Goal: Transaction & Acquisition: Purchase product/service

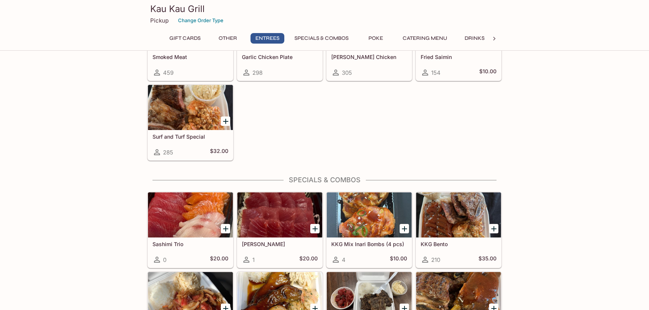
scroll to position [777, 0]
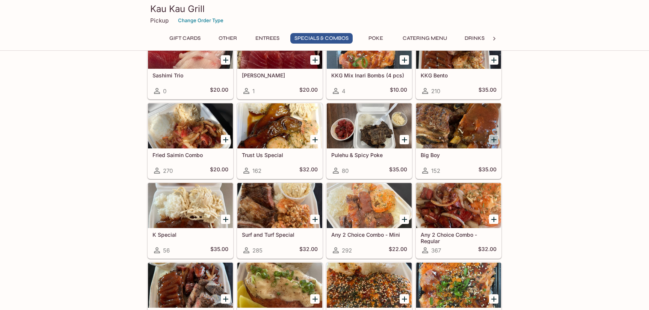
click at [493, 139] on icon "Add Big Boy" at bounding box center [494, 139] width 9 height 9
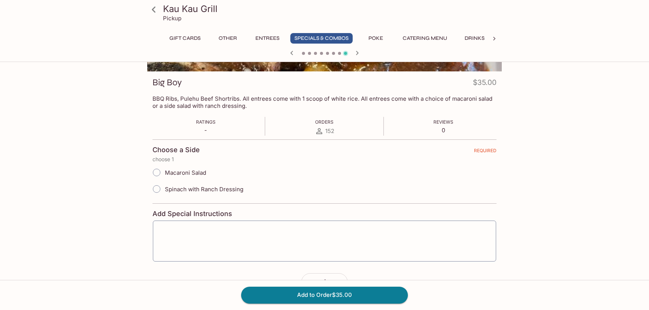
scroll to position [115, 0]
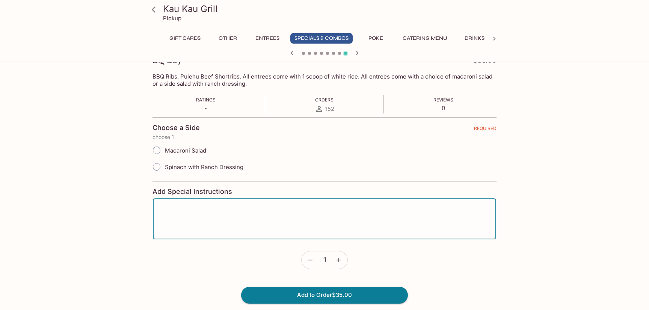
click at [187, 210] on textarea at bounding box center [324, 219] width 333 height 29
click at [195, 208] on textarea "no mac salad. rice only" at bounding box center [324, 219] width 333 height 29
click at [192, 209] on textarea "no mac salad. rice only" at bounding box center [324, 219] width 333 height 29
click at [253, 211] on textarea "no mac salad. sub for extra rice only" at bounding box center [324, 219] width 333 height 29
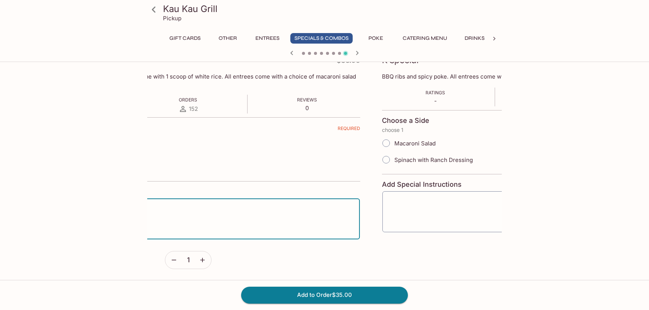
drag, startPoint x: 263, startPoint y: 213, endPoint x: 119, endPoint y: 188, distance: 146.5
click at [119, 188] on div "Kau Kau Grill Pickup Gift Cards Other Entrees Specials & Combos Poke Catering M…" at bounding box center [324, 130] width 481 height 360
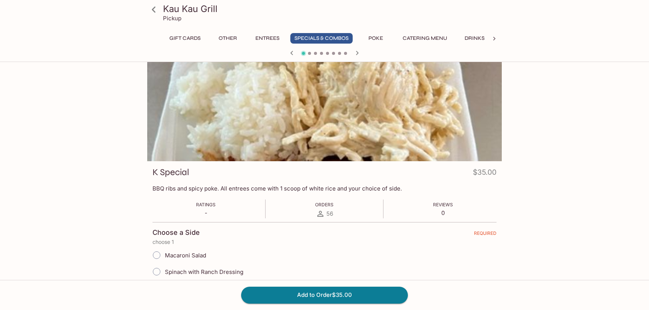
scroll to position [0, 0]
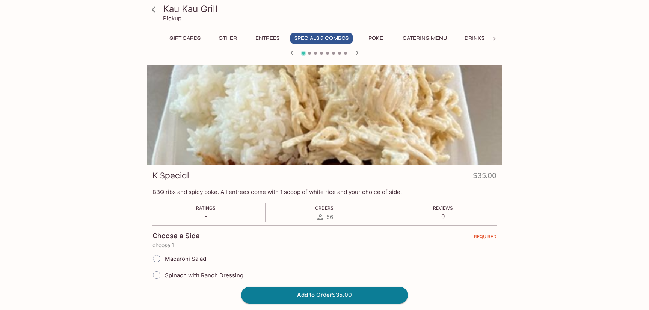
type textarea "no mac salad. sub for extra rice"
click at [290, 53] on icon "button" at bounding box center [291, 52] width 9 height 9
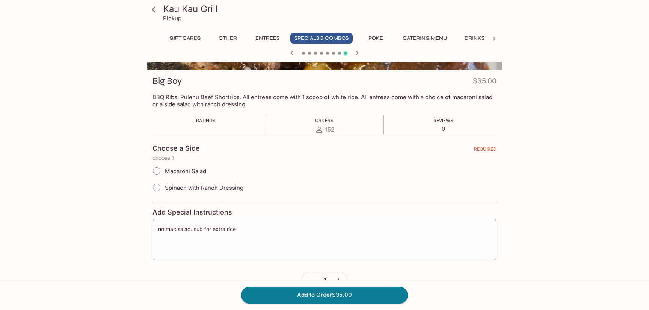
scroll to position [101, 0]
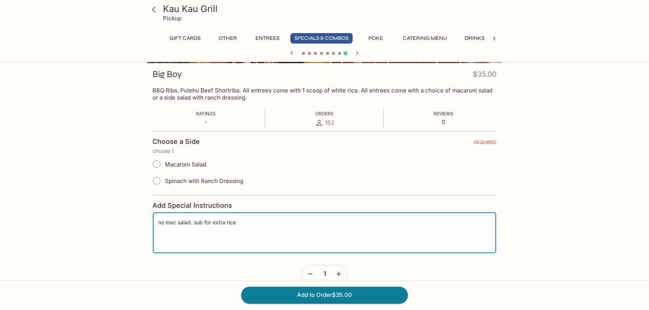
click at [245, 221] on textarea "no mac salad. sub for extra rice" at bounding box center [324, 233] width 333 height 29
click at [297, 297] on button "Add to Order $35.00" at bounding box center [324, 295] width 167 height 17
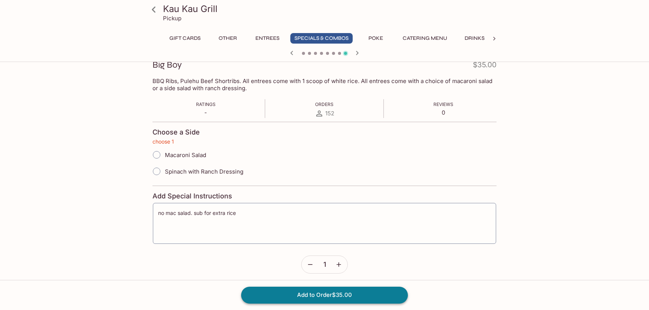
scroll to position [113, 0]
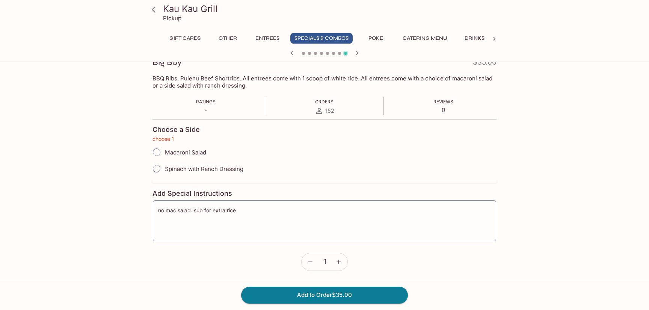
click at [156, 153] on input "Macaroni Salad" at bounding box center [157, 152] width 16 height 16
click at [296, 293] on button "Add to Order $35.00" at bounding box center [324, 295] width 167 height 17
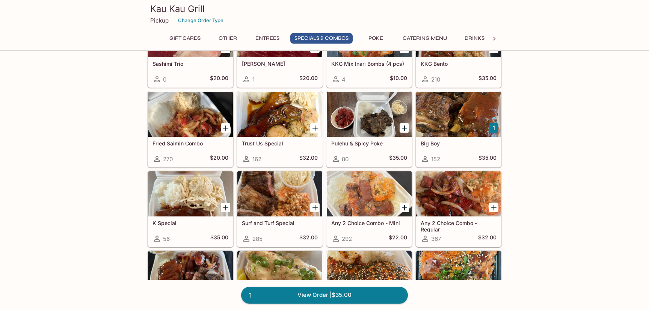
scroll to position [788, 0]
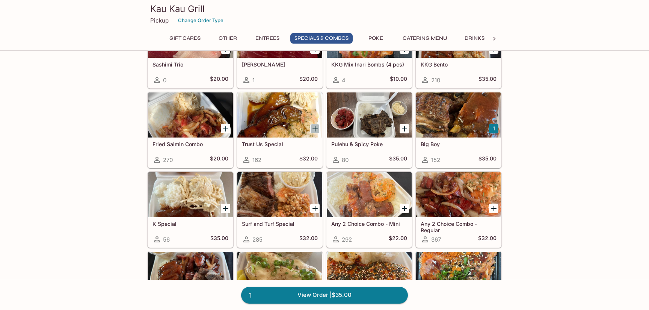
click at [314, 128] on icon "Add Trust Us Special" at bounding box center [315, 128] width 9 height 9
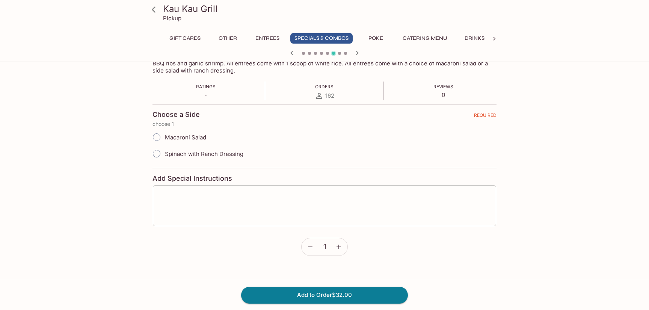
scroll to position [129, 0]
click at [199, 137] on span "Macaroni Salad" at bounding box center [185, 136] width 41 height 7
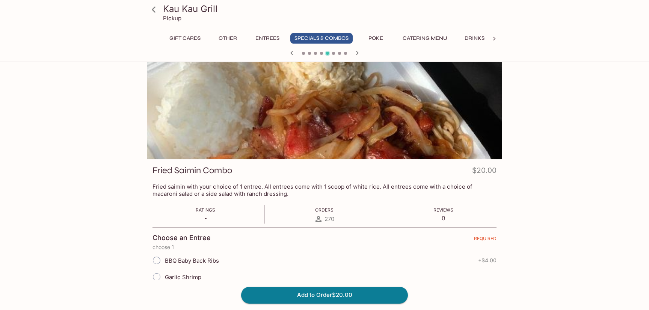
scroll to position [0, 0]
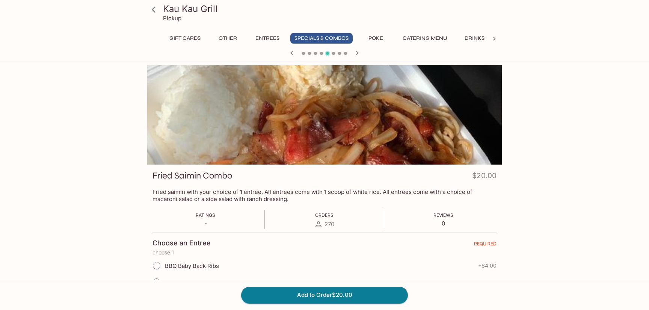
click at [356, 51] on icon "button" at bounding box center [357, 52] width 9 height 9
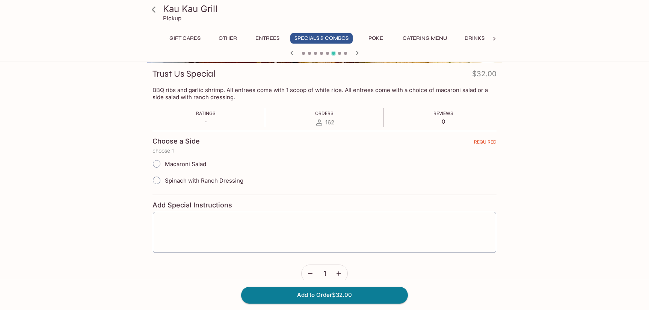
scroll to position [93, 0]
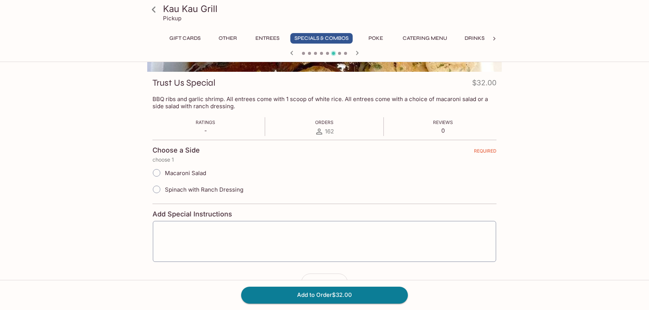
click at [191, 173] on span "Macaroni Salad" at bounding box center [185, 172] width 41 height 7
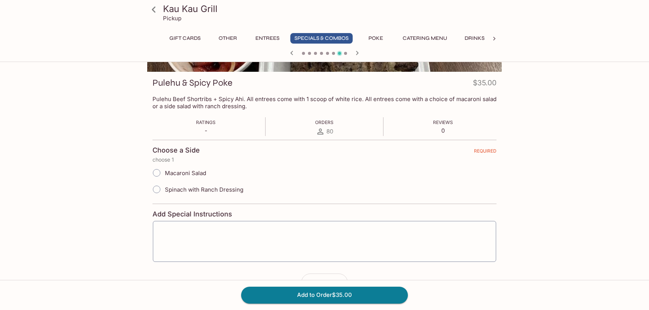
click at [156, 172] on input "Macaroni Salad" at bounding box center [157, 173] width 16 height 16
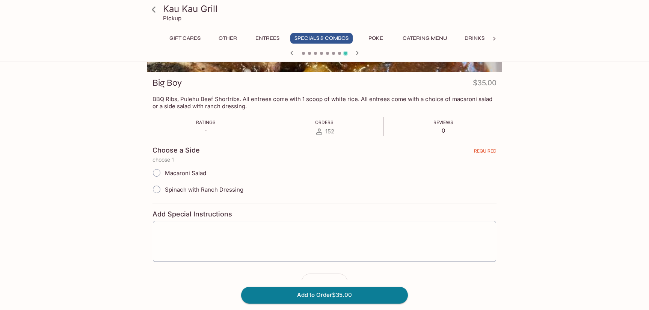
scroll to position [0, 0]
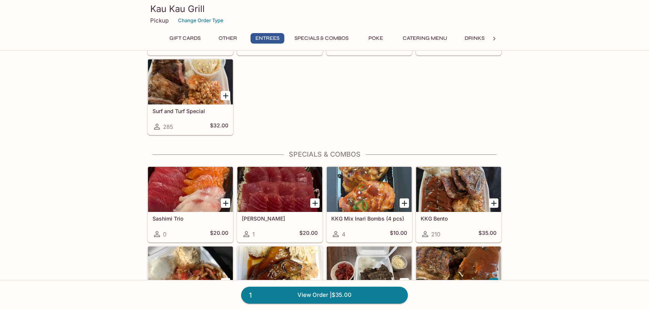
scroll to position [684, 0]
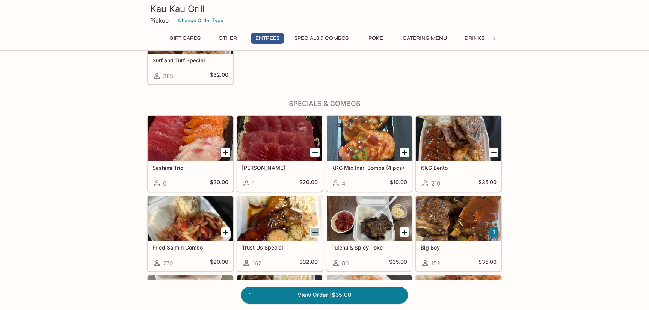
click at [316, 231] on icon "Add Trust Us Special" at bounding box center [315, 232] width 9 height 9
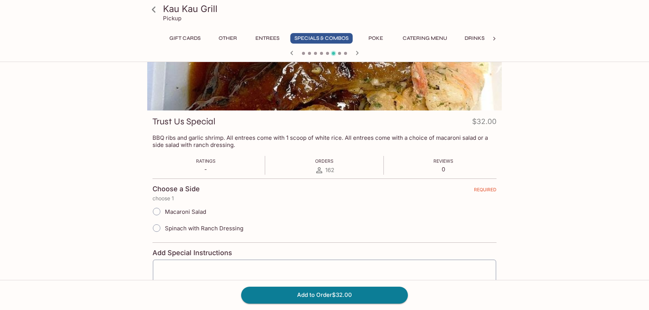
scroll to position [54, 0]
click at [156, 212] on input "Macaroni Salad" at bounding box center [157, 211] width 16 height 16
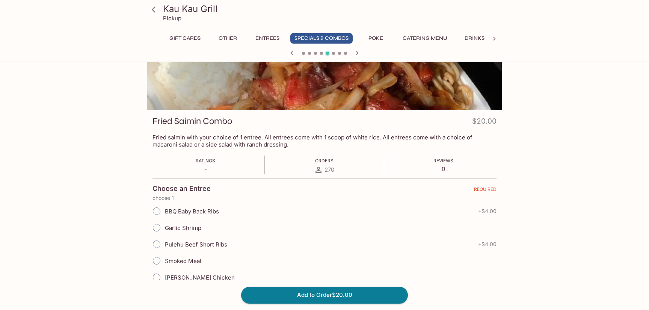
click at [359, 53] on icon "button" at bounding box center [357, 52] width 9 height 9
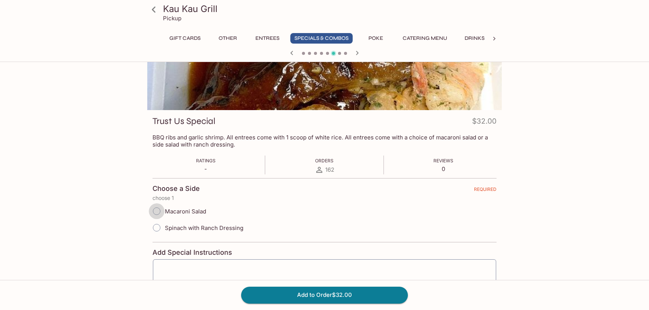
click at [156, 210] on input "Macaroni Salad" at bounding box center [157, 211] width 16 height 16
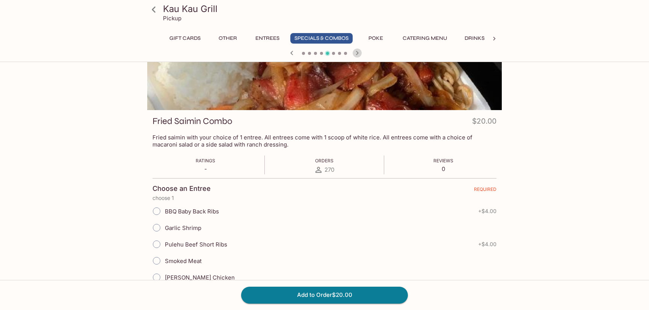
click at [359, 54] on icon "button" at bounding box center [357, 52] width 9 height 9
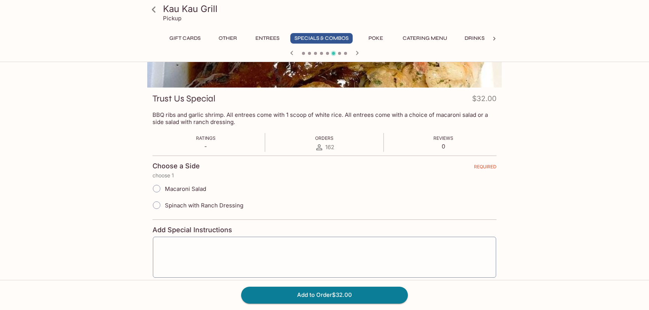
scroll to position [77, 0]
click at [160, 190] on input "Macaroni Salad" at bounding box center [157, 188] width 16 height 16
radio input "true"
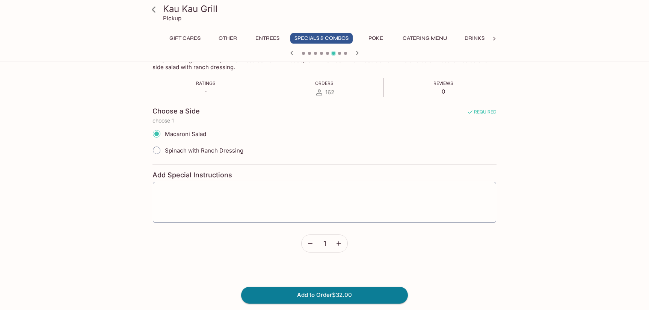
scroll to position [132, 0]
click at [268, 293] on button "Add to Order $32.00" at bounding box center [324, 295] width 167 height 17
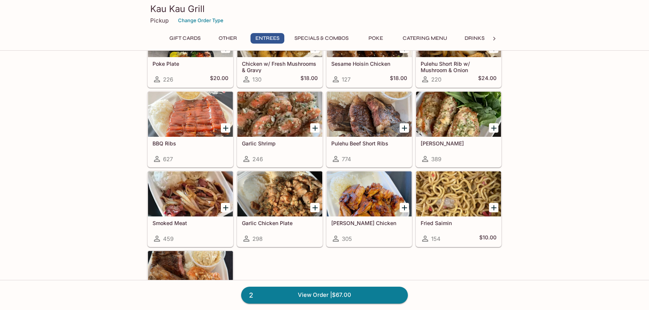
scroll to position [443, 0]
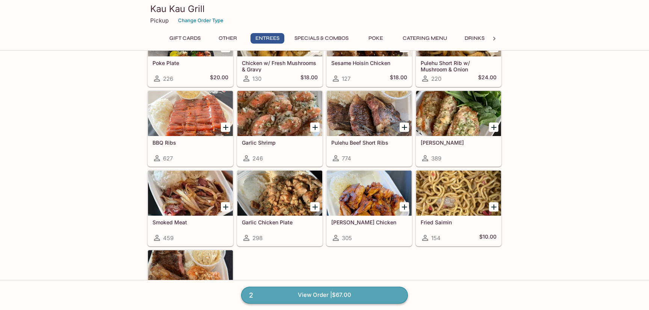
click at [294, 295] on link "2 View Order | $67.00" at bounding box center [324, 295] width 167 height 17
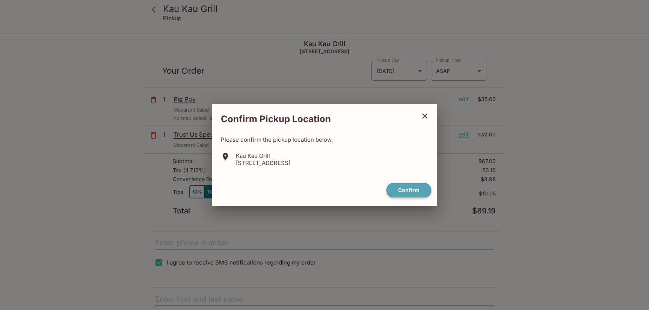
click at [394, 190] on button "Confirm" at bounding box center [409, 190] width 45 height 15
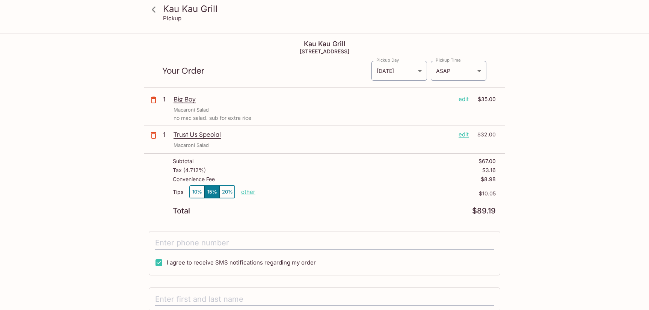
click at [253, 192] on p "other" at bounding box center [248, 191] width 14 height 7
type input "0.00"
click at [282, 216] on div "Subtotal $67.00 Tax ( 4.712% ) $3.16 Convenience Fee $8.98 Tips 10% 15% 20% Don…" at bounding box center [324, 186] width 361 height 65
click at [270, 239] on input "tel" at bounding box center [324, 243] width 339 height 14
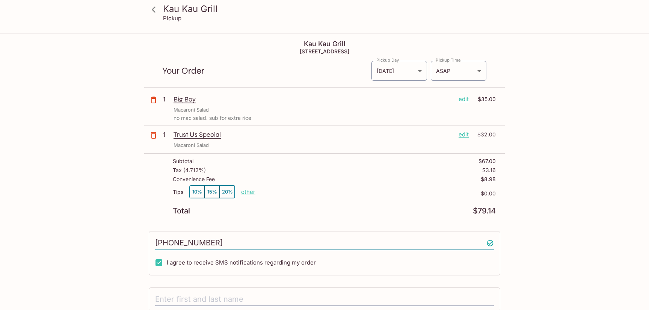
scroll to position [83, 0]
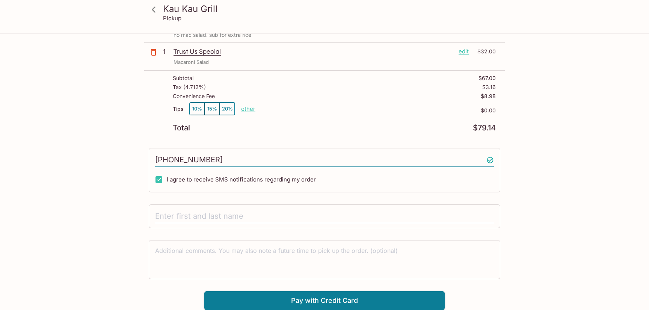
type input "[PHONE_NUMBER]"
click at [257, 218] on input "text" at bounding box center [324, 216] width 339 height 14
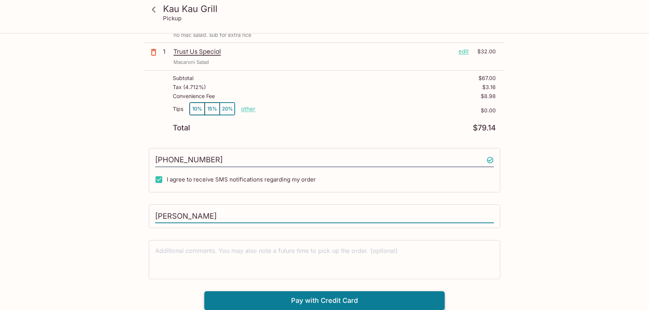
type input "[PERSON_NAME]"
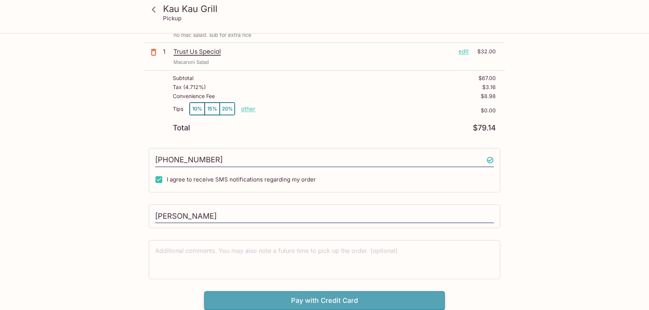
click at [239, 297] on button "Pay with Credit Card" at bounding box center [324, 300] width 241 height 19
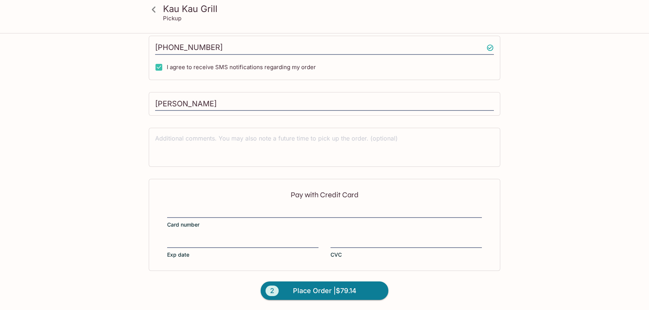
scroll to position [196, 0]
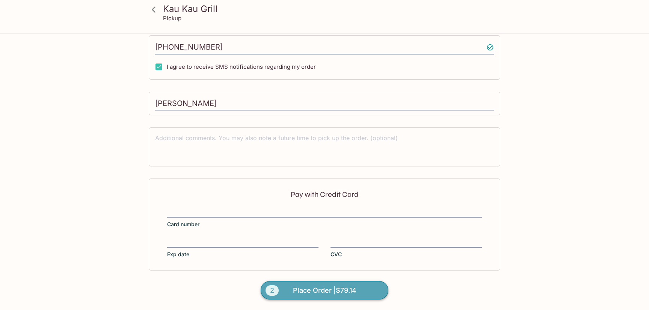
click at [289, 291] on button "2 Place Order | $79.14" at bounding box center [325, 290] width 128 height 19
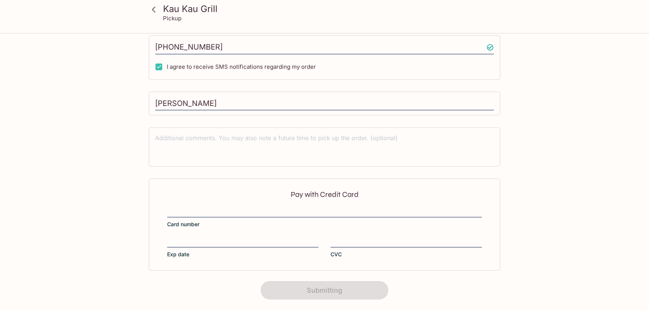
scroll to position [127, 0]
